Goal: Check status: Check status

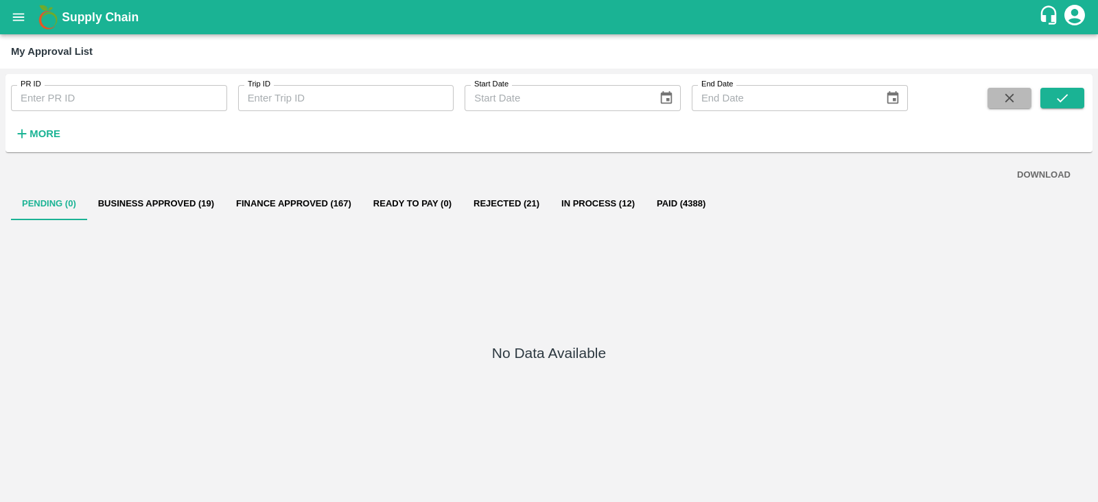
click at [1004, 97] on icon "button" at bounding box center [1009, 98] width 15 height 15
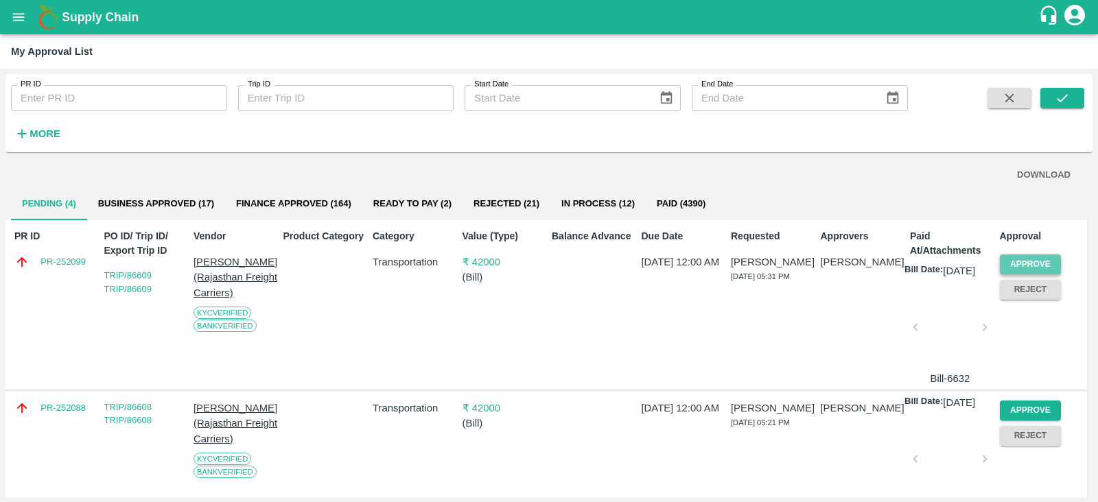
click at [1033, 259] on button "Approve" at bounding box center [1031, 265] width 62 height 20
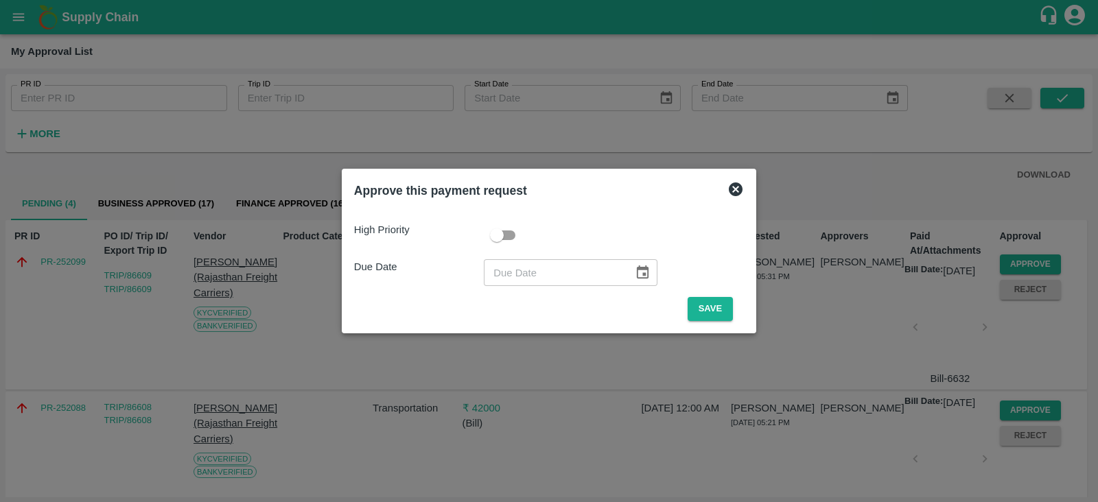
click at [511, 235] on input "checkbox" at bounding box center [497, 235] width 78 height 26
checkbox input "true"
click at [635, 274] on icon "Choose date" at bounding box center [642, 272] width 15 height 15
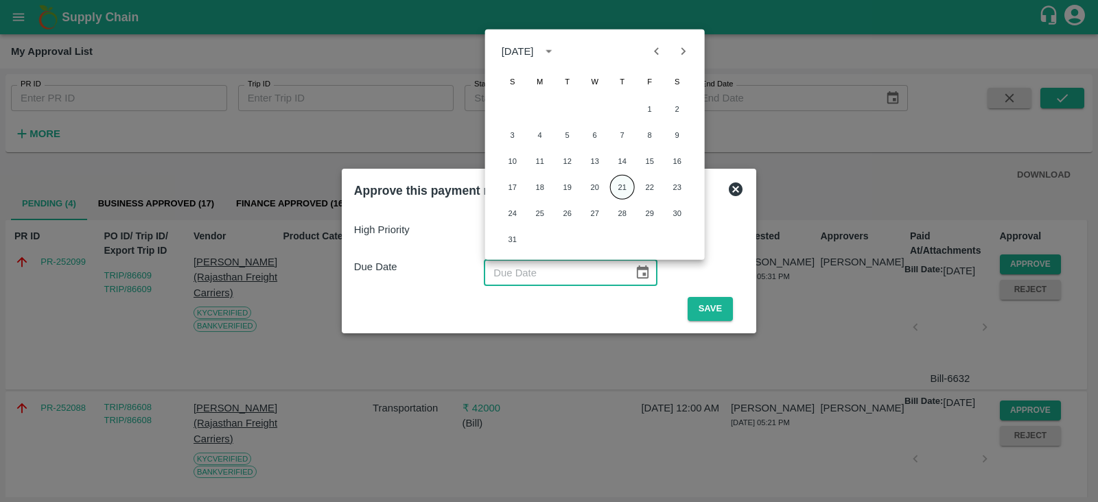
click at [618, 184] on button "21" at bounding box center [622, 187] width 25 height 25
type input "[DATE]"
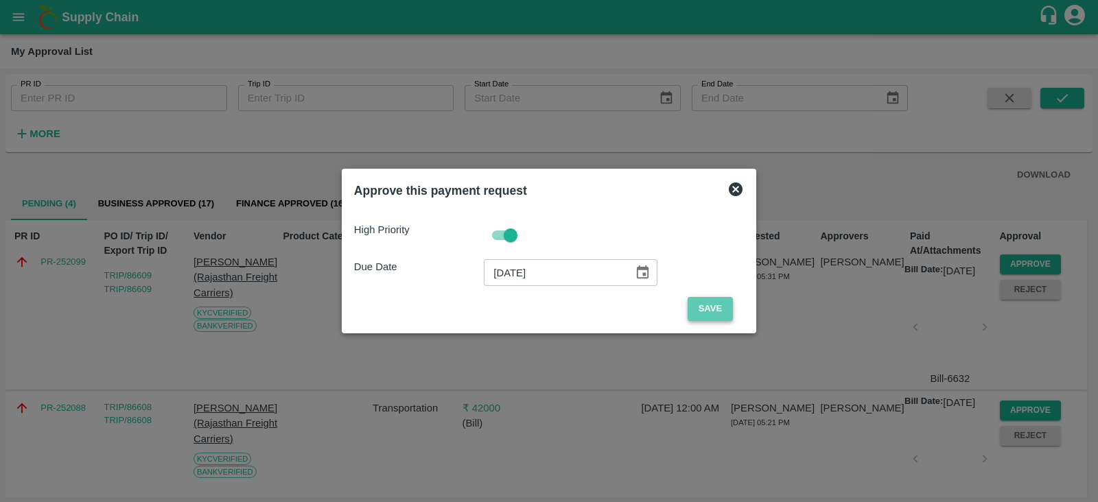
click at [696, 304] on button "Save" at bounding box center [709, 309] width 45 height 24
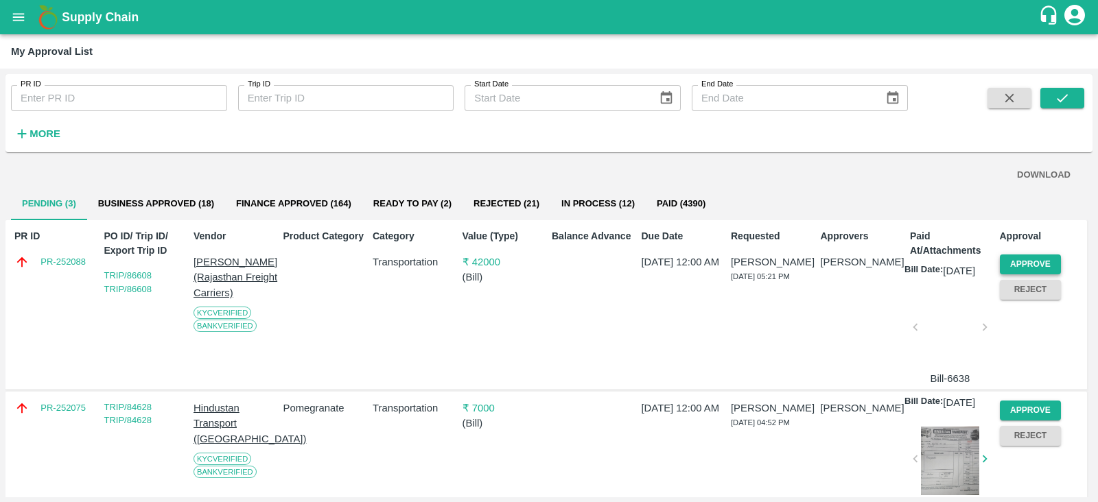
click at [1018, 262] on button "Approve" at bounding box center [1031, 265] width 62 height 20
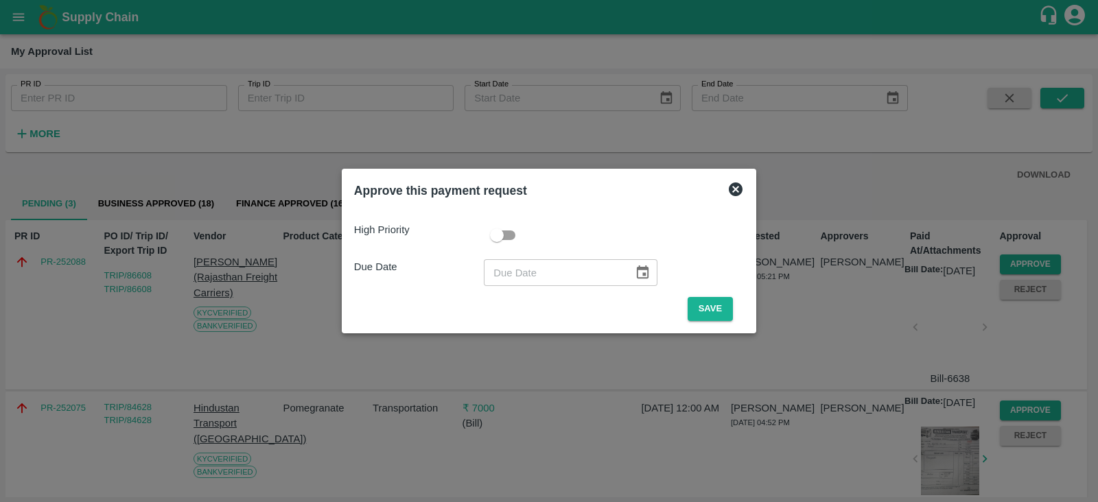
click at [495, 240] on input "checkbox" at bounding box center [497, 235] width 78 height 26
checkbox input "true"
click at [633, 281] on button "Choose date" at bounding box center [642, 272] width 26 height 26
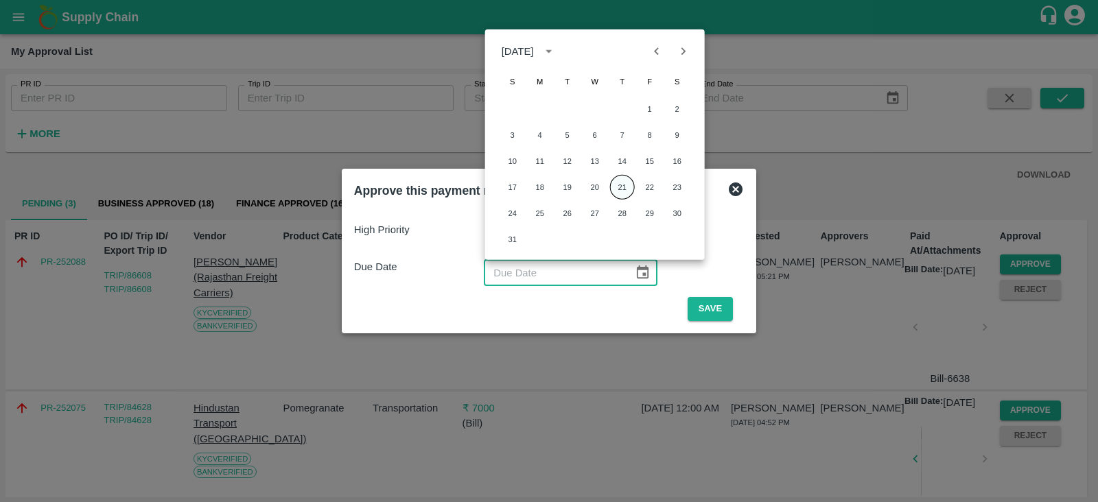
click at [616, 191] on button "21" at bounding box center [622, 187] width 25 height 25
type input "[DATE]"
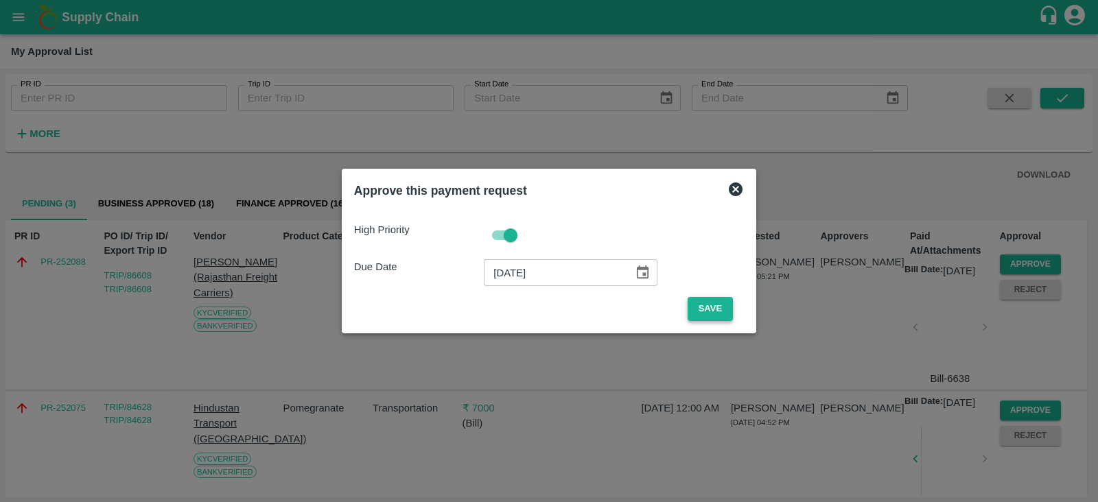
click at [712, 313] on button "Save" at bounding box center [709, 309] width 45 height 24
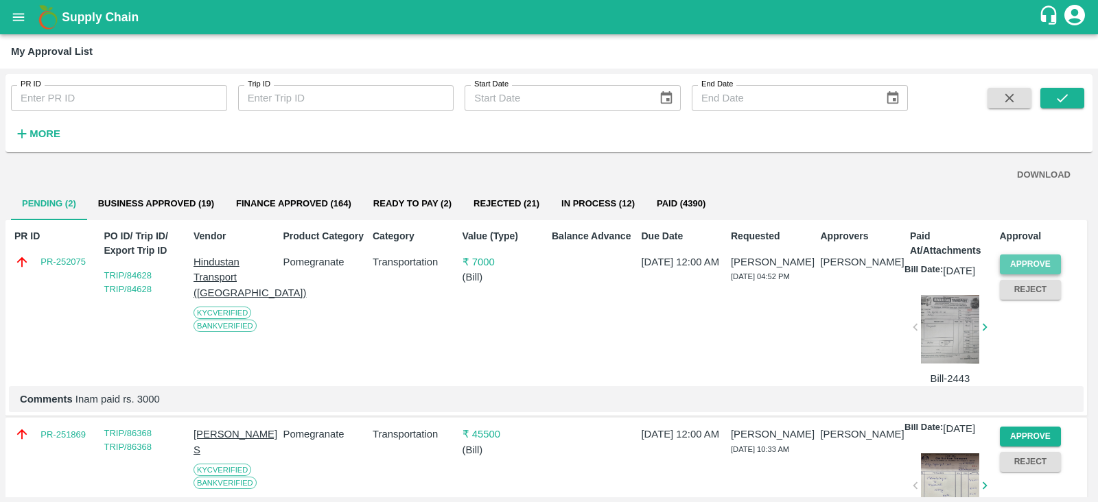
click at [1011, 266] on button "Approve" at bounding box center [1031, 265] width 62 height 20
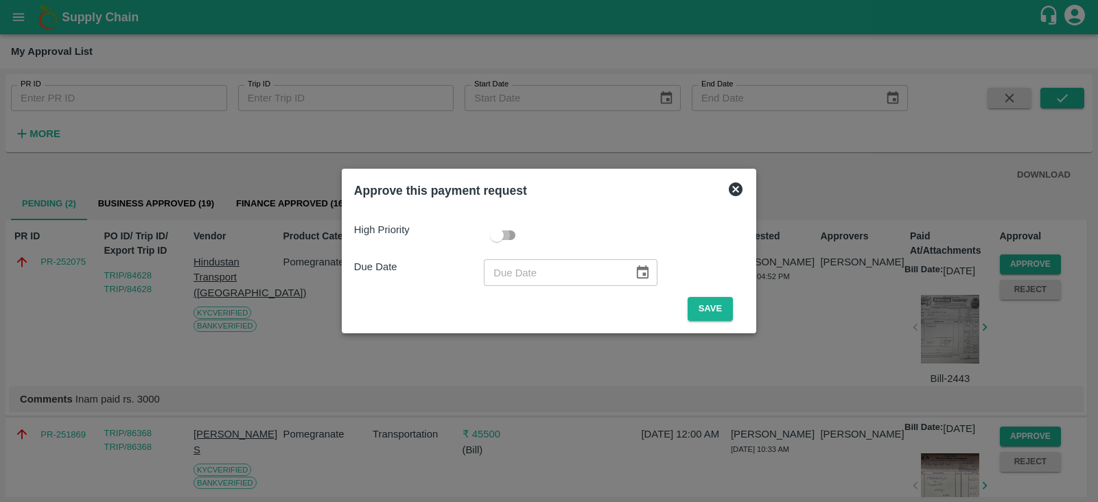
click at [509, 242] on input "checkbox" at bounding box center [497, 235] width 78 height 26
checkbox input "true"
click at [645, 279] on icon "Choose date" at bounding box center [642, 272] width 15 height 15
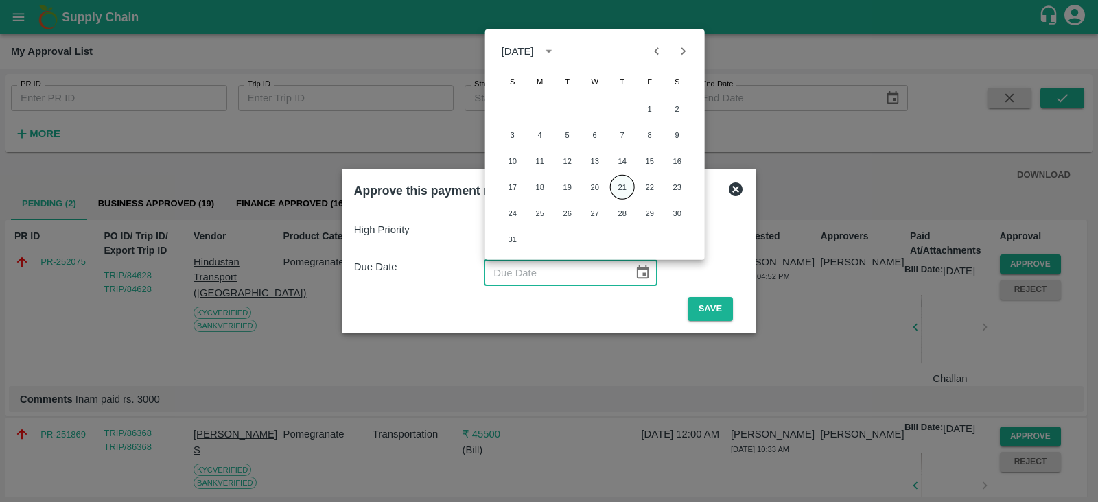
click at [623, 193] on button "21" at bounding box center [622, 187] width 25 height 25
type input "[DATE]"
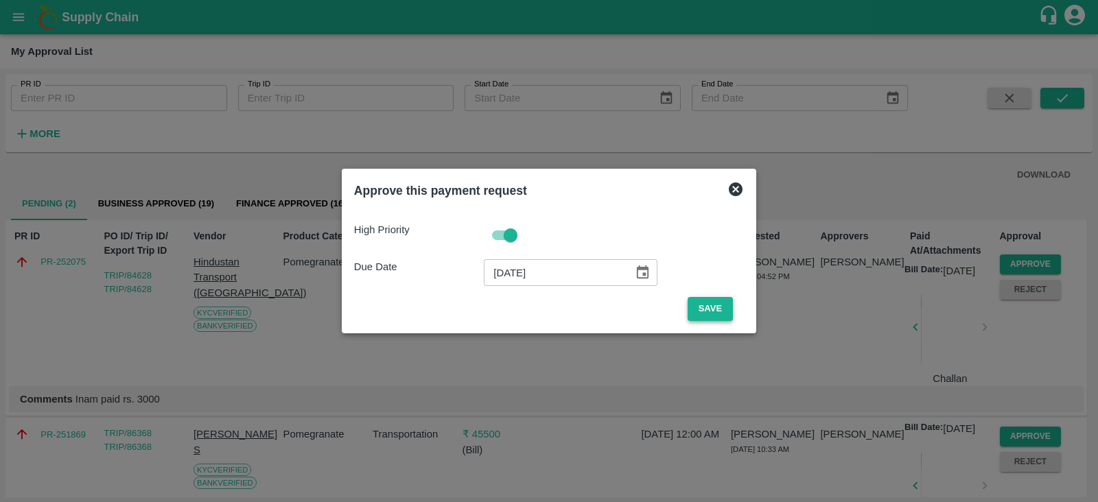
click at [697, 305] on button "Save" at bounding box center [709, 309] width 45 height 24
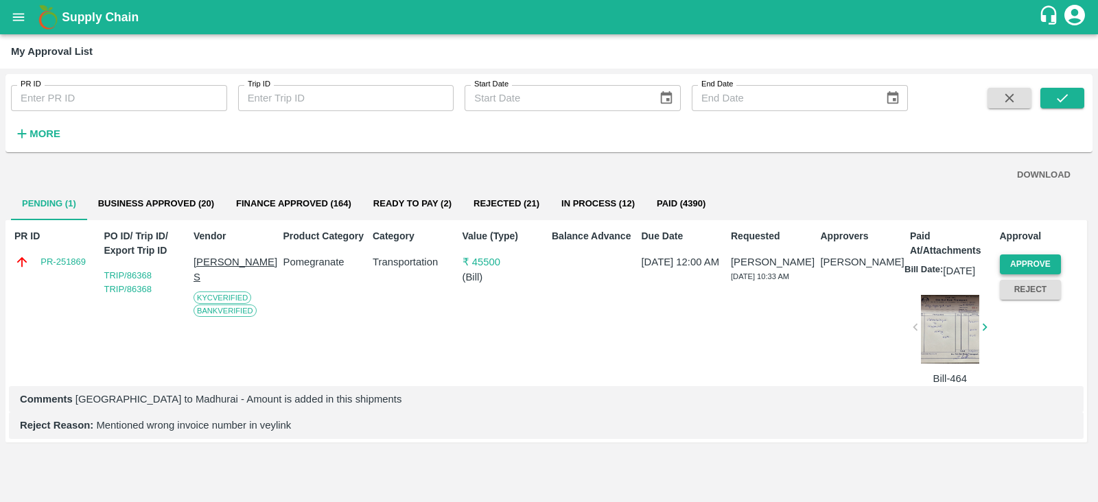
click at [1029, 259] on button "Approve" at bounding box center [1031, 265] width 62 height 20
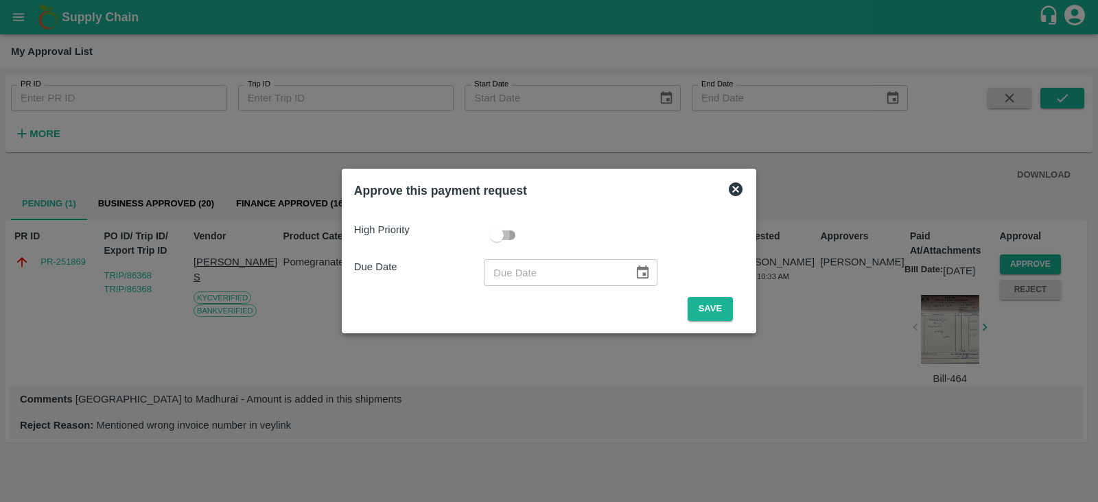
click at [504, 233] on input "checkbox" at bounding box center [497, 235] width 78 height 26
checkbox input "true"
click at [637, 270] on icon "Choose date" at bounding box center [643, 272] width 12 height 13
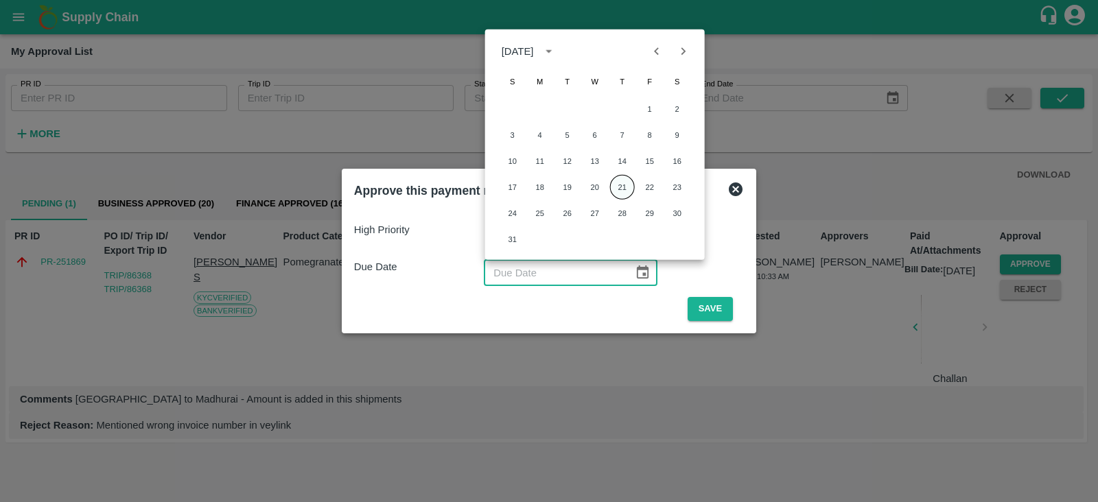
click at [620, 181] on button "21" at bounding box center [622, 187] width 25 height 25
type input "[DATE]"
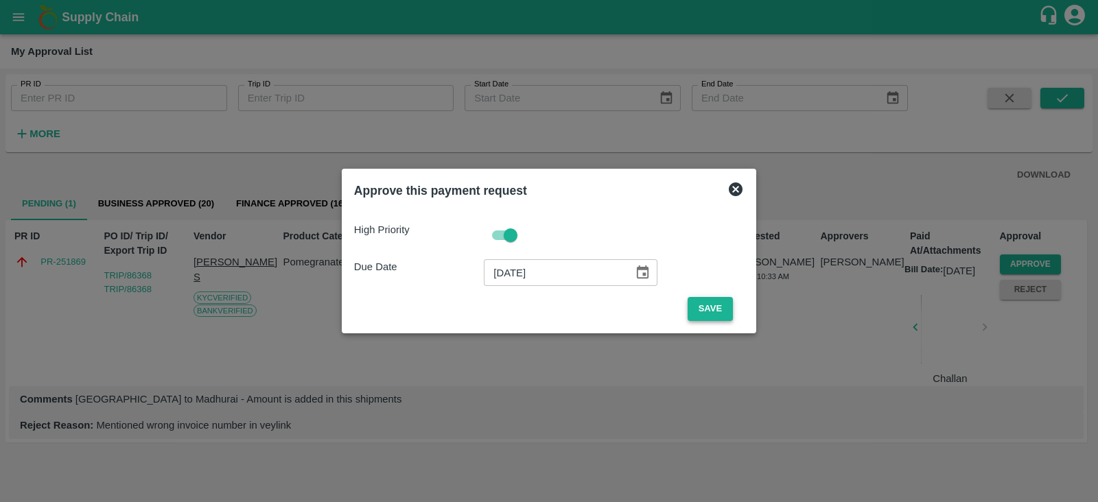
click at [703, 303] on button "Save" at bounding box center [709, 309] width 45 height 24
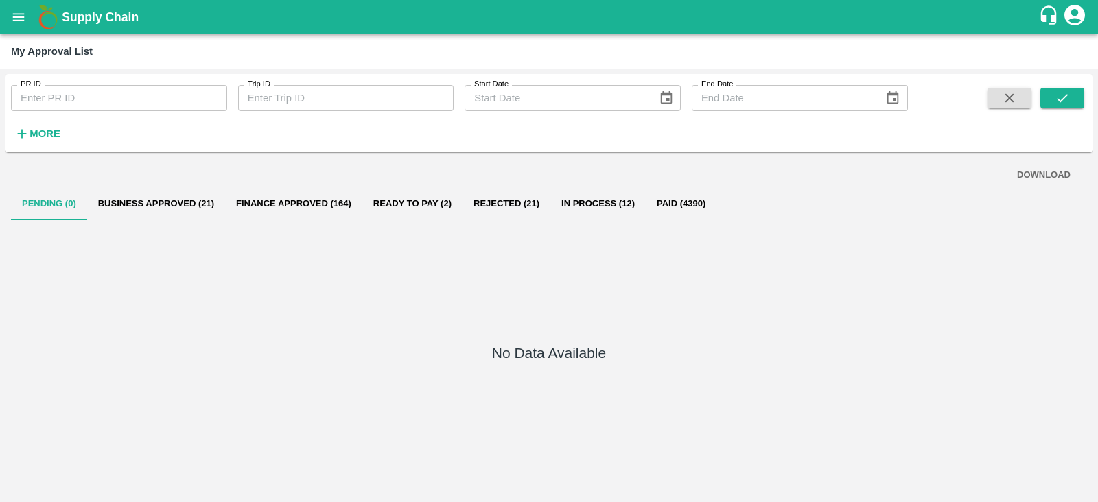
click at [266, 105] on input "Trip ID" at bounding box center [346, 98] width 216 height 26
paste input "text"
type input "71002"
click at [1059, 99] on icon "submit" at bounding box center [1062, 98] width 11 height 8
click at [646, 192] on button "Paid (1)" at bounding box center [652, 203] width 62 height 33
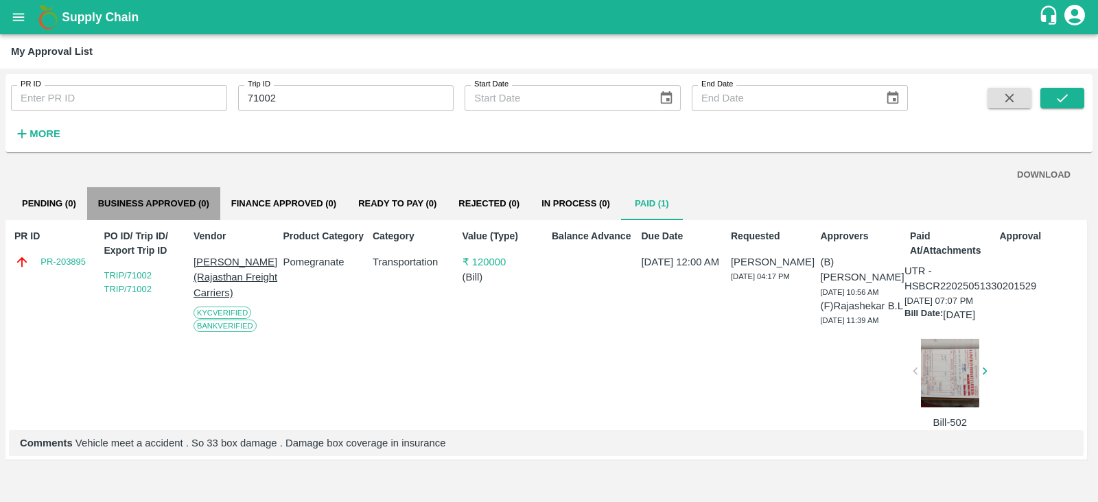
click at [111, 204] on button "Business Approved (0)" at bounding box center [153, 203] width 133 height 33
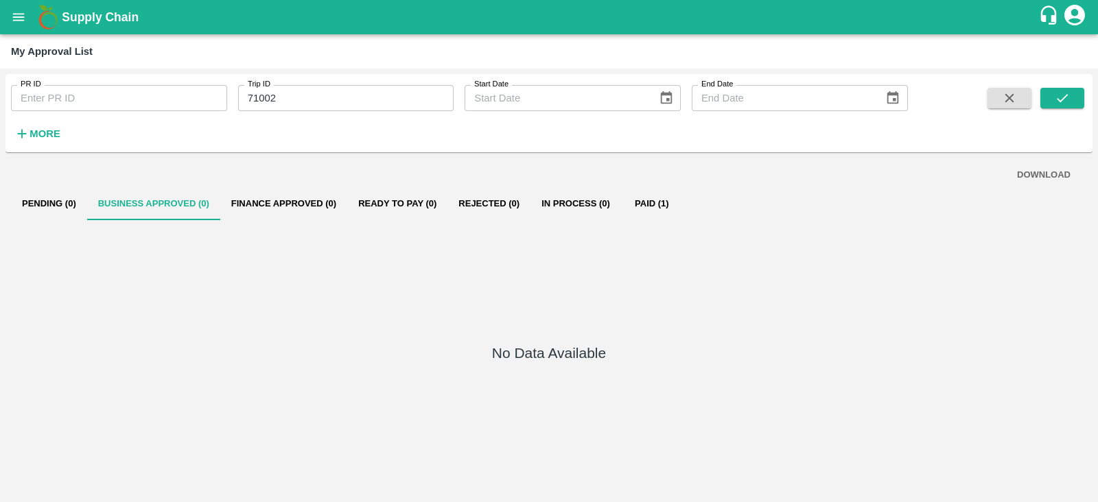
click at [644, 201] on button "Paid (1)" at bounding box center [652, 203] width 62 height 33
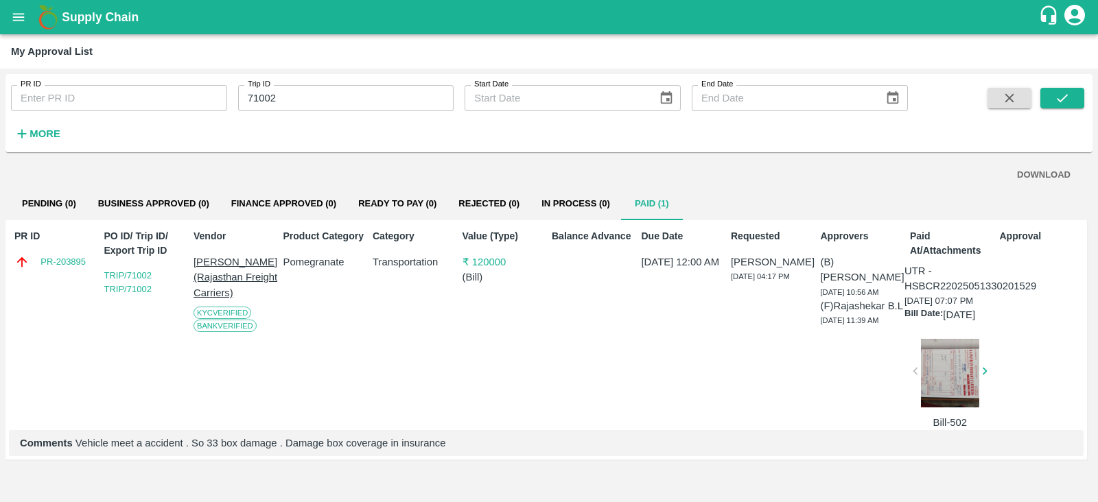
click at [928, 392] on div at bounding box center [950, 373] width 58 height 69
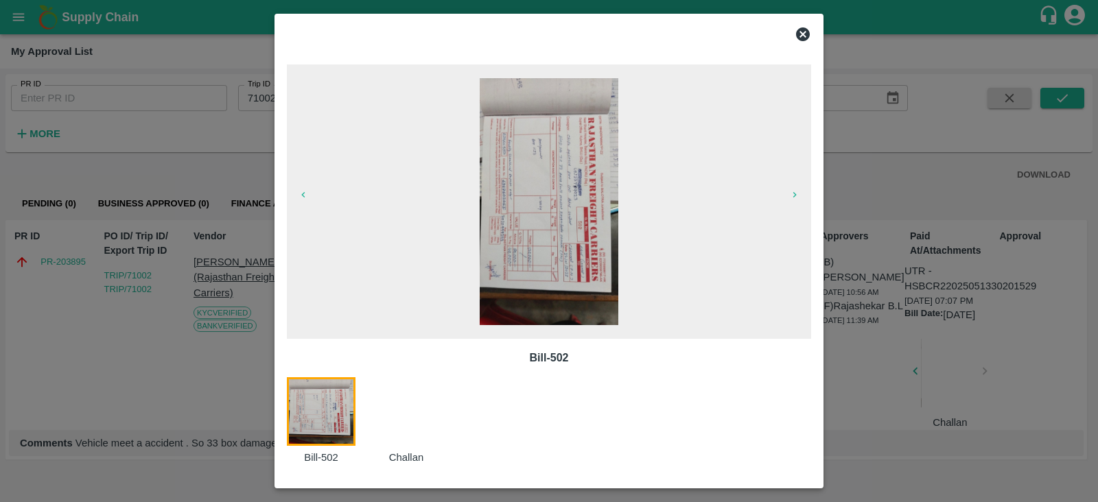
click at [431, 399] on div at bounding box center [414, 421] width 85 height 89
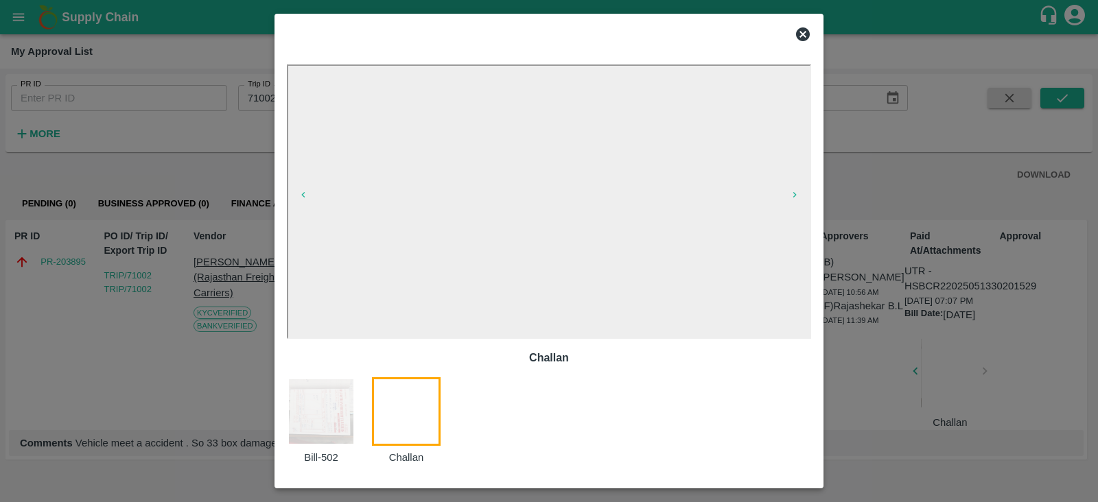
click at [794, 8] on div at bounding box center [549, 251] width 1098 height 502
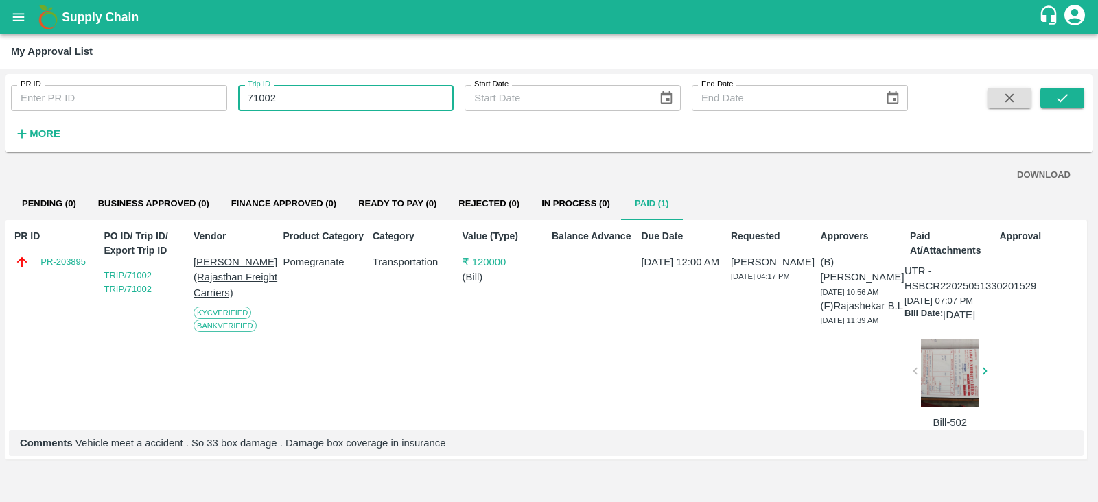
click at [263, 104] on input "71002" at bounding box center [346, 98] width 216 height 26
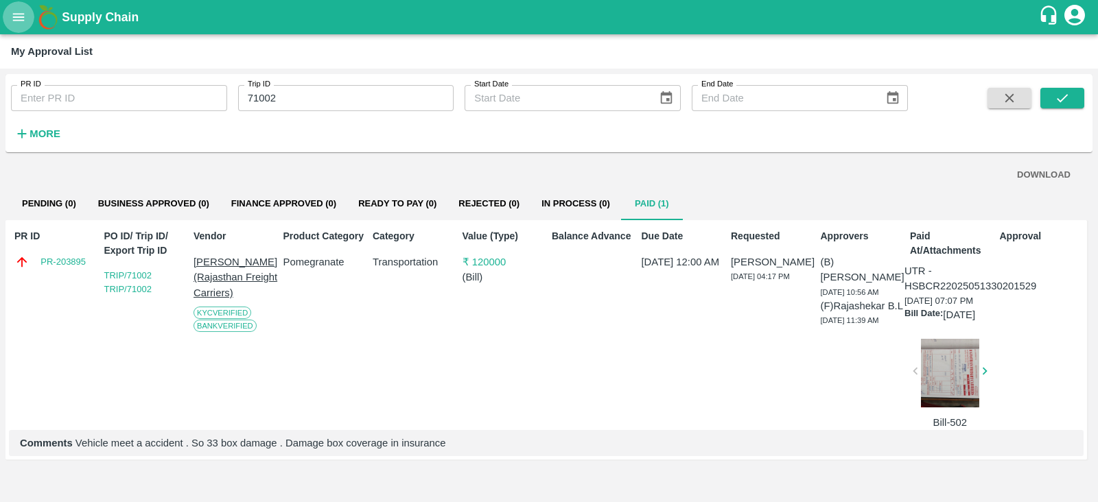
click at [20, 10] on icon "open drawer" at bounding box center [18, 17] width 15 height 15
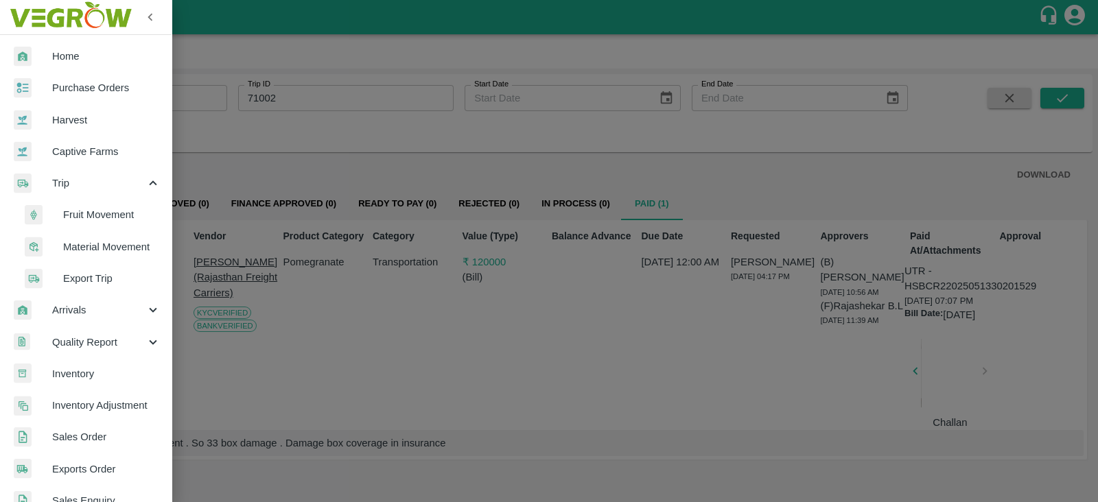
click at [89, 178] on span "Trip" at bounding box center [98, 183] width 93 height 15
click at [95, 199] on div "Arrivals" at bounding box center [86, 215] width 172 height 32
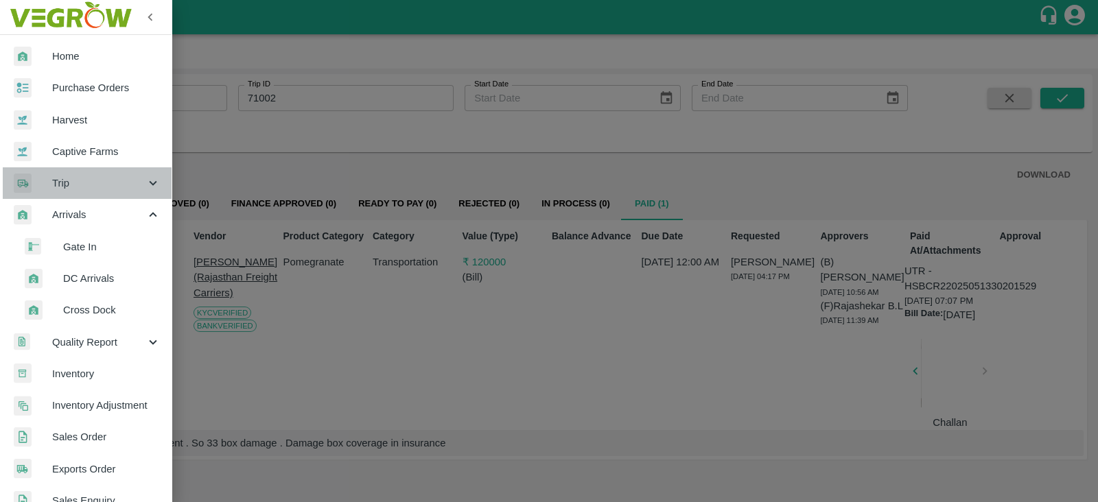
click at [97, 187] on span "Trip" at bounding box center [98, 183] width 93 height 15
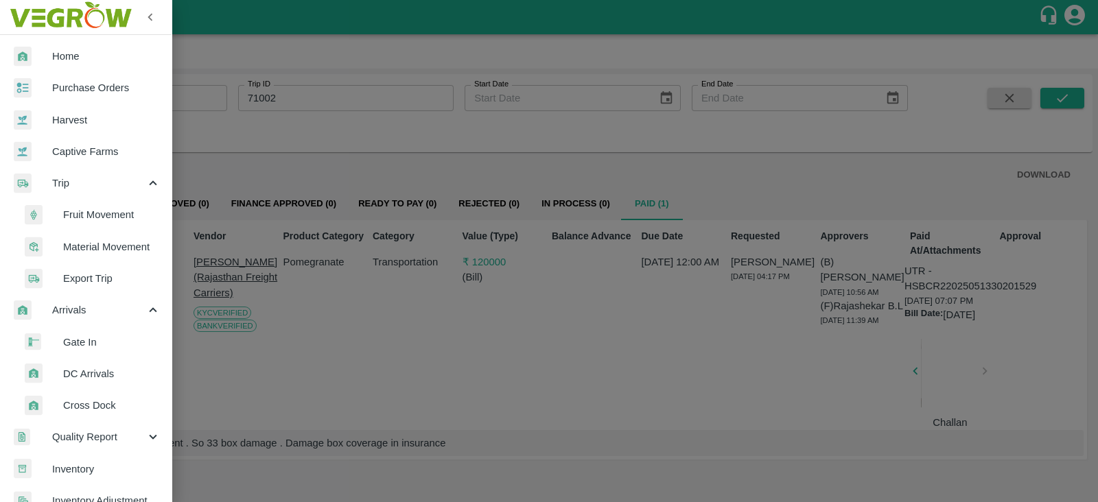
click at [96, 211] on span "Fruit Movement" at bounding box center [111, 214] width 97 height 15
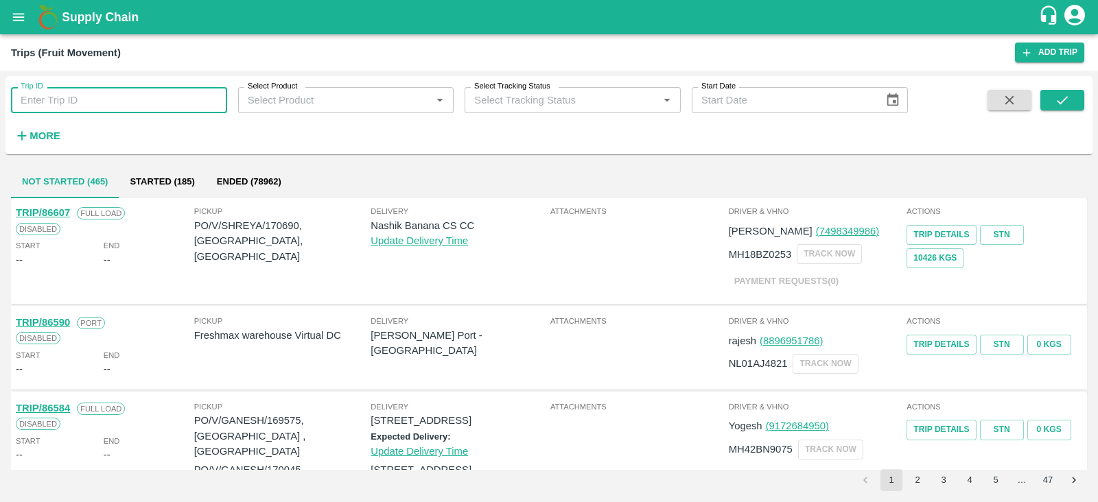
click at [163, 106] on input "Trip ID" at bounding box center [119, 100] width 216 height 26
paste input "71002"
type input "71002"
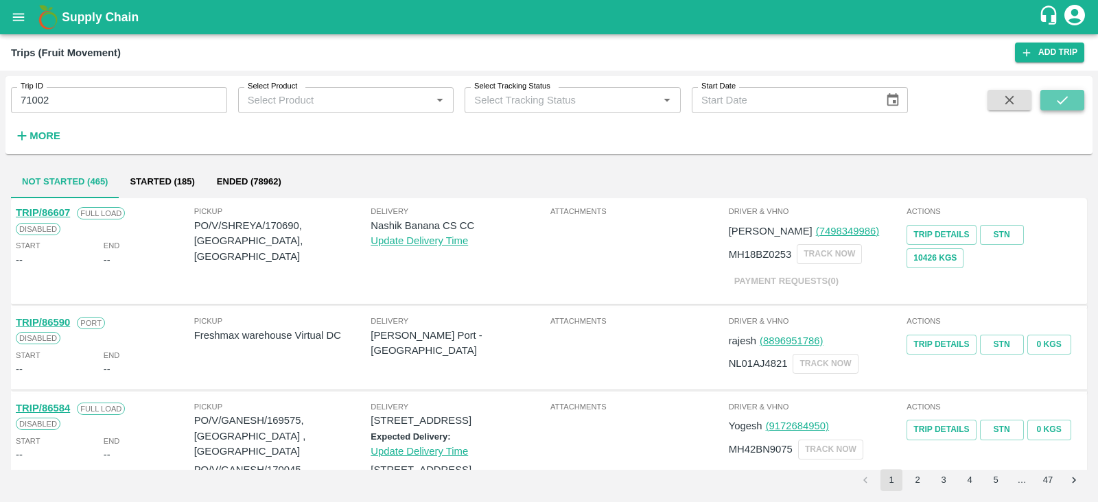
click at [1063, 94] on icon "submit" at bounding box center [1062, 100] width 15 height 15
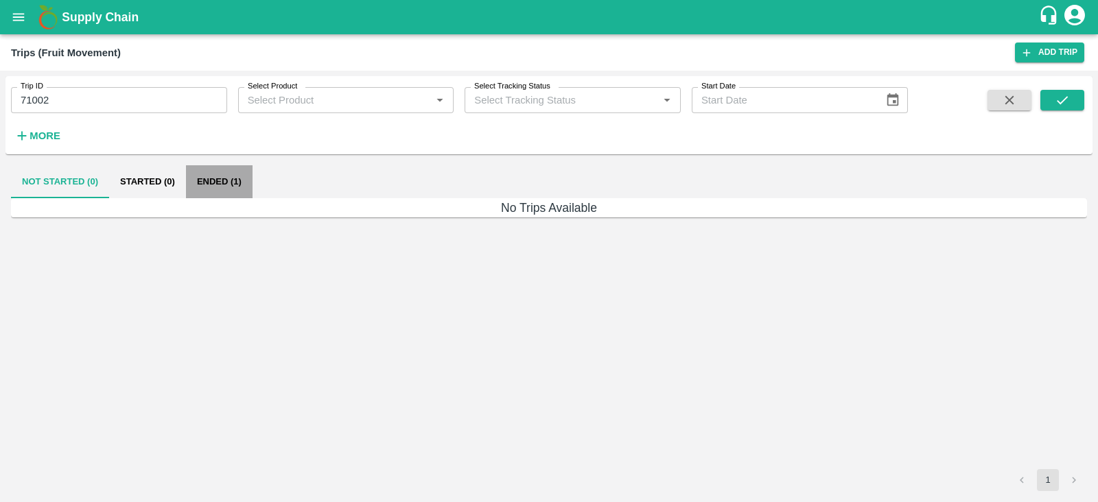
click at [220, 189] on button "Ended (1)" at bounding box center [219, 181] width 67 height 33
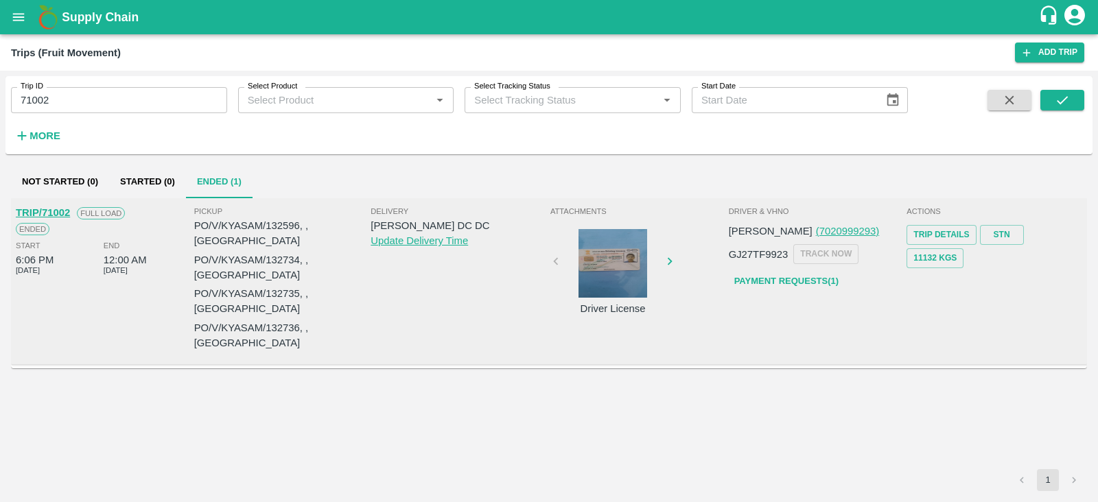
click at [630, 253] on div at bounding box center [612, 263] width 103 height 69
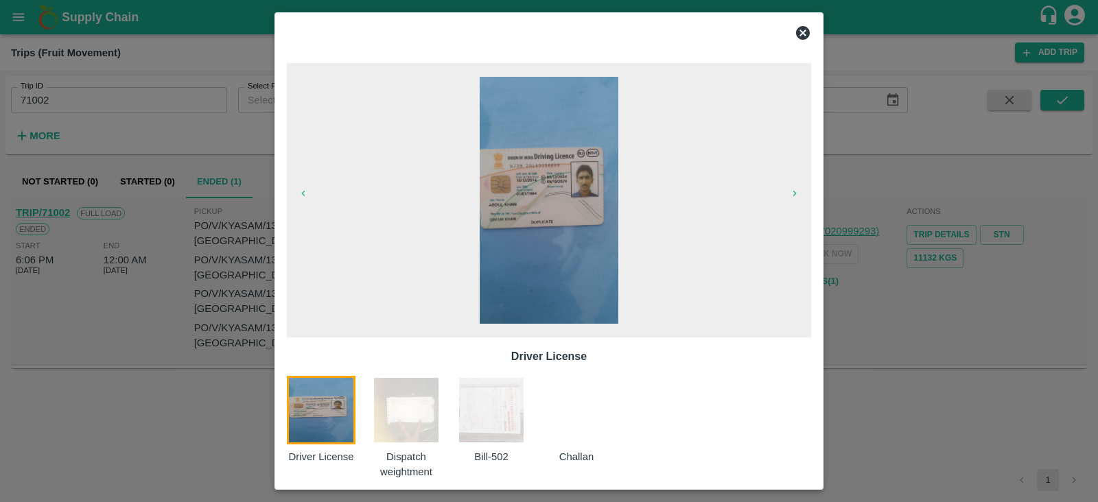
click at [422, 410] on img at bounding box center [406, 410] width 69 height 69
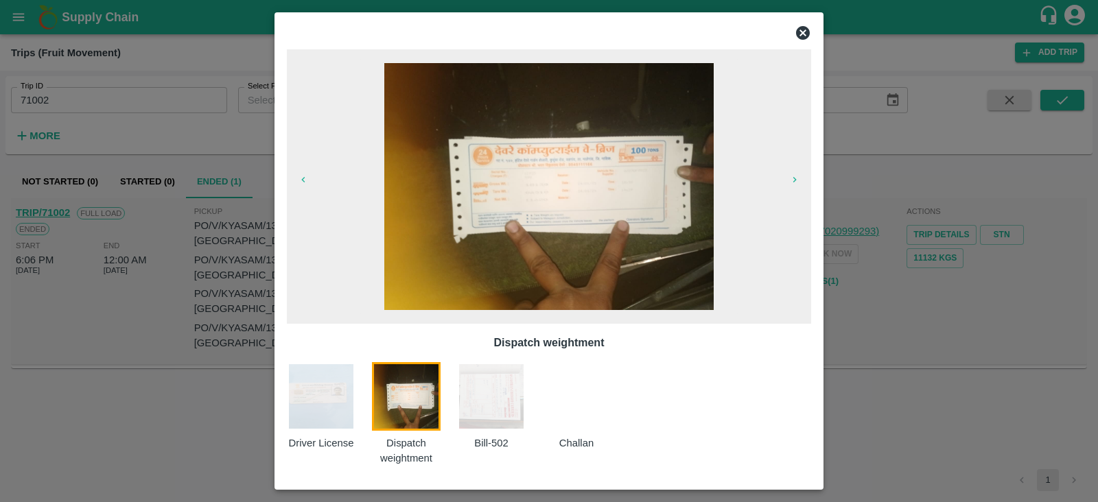
click at [572, 202] on img at bounding box center [548, 186] width 329 height 247
click at [493, 416] on img at bounding box center [491, 396] width 69 height 69
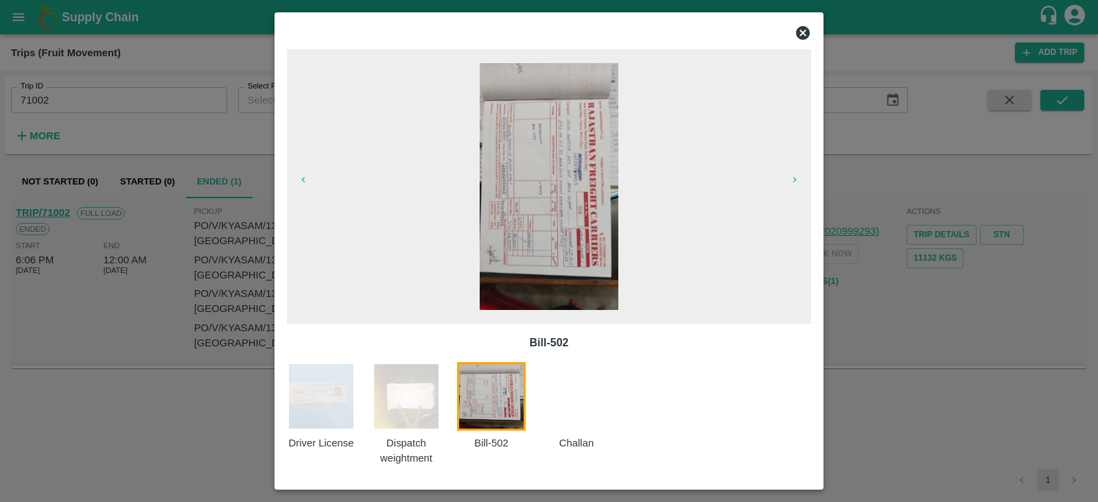
click at [566, 415] on div at bounding box center [584, 414] width 85 height 104
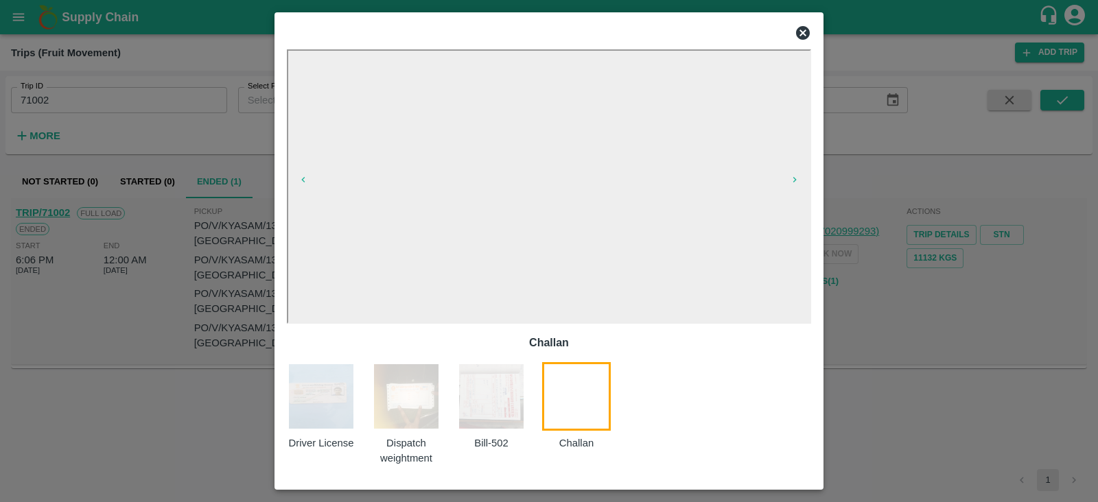
click at [420, 416] on img at bounding box center [406, 396] width 69 height 69
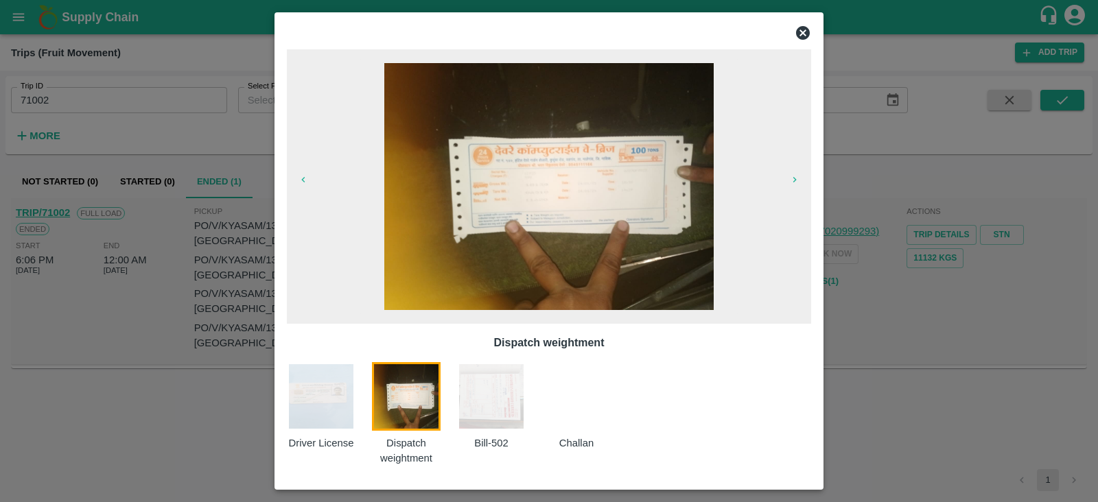
click at [331, 403] on img at bounding box center [321, 396] width 69 height 69
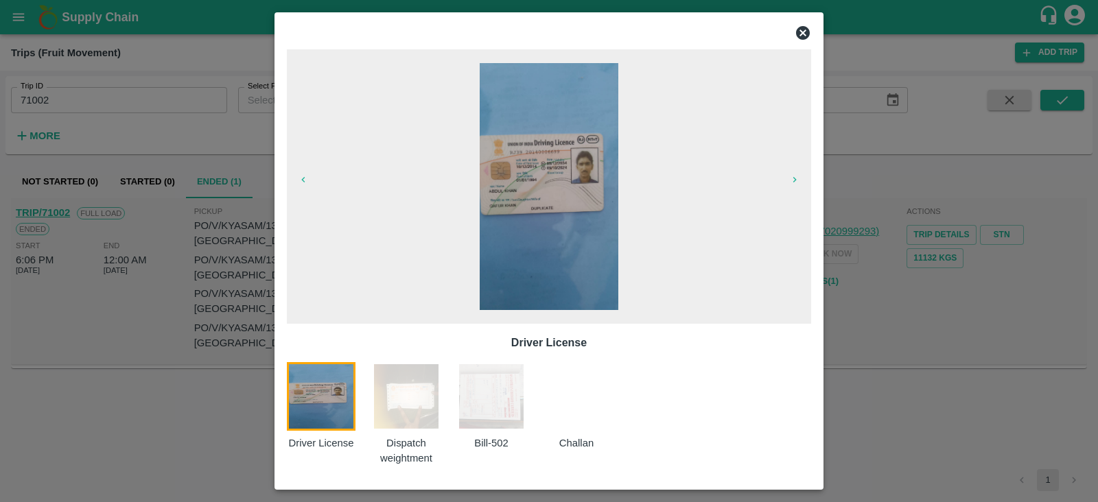
click at [798, 32] on icon at bounding box center [803, 33] width 14 height 14
